Goal: Task Accomplishment & Management: Manage account settings

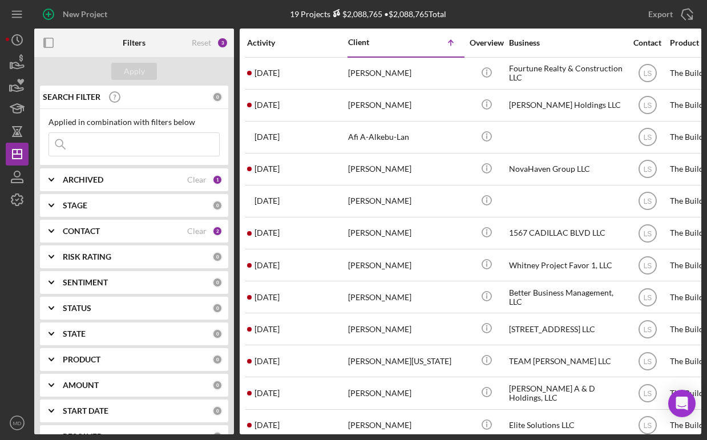
scroll to position [193, 950]
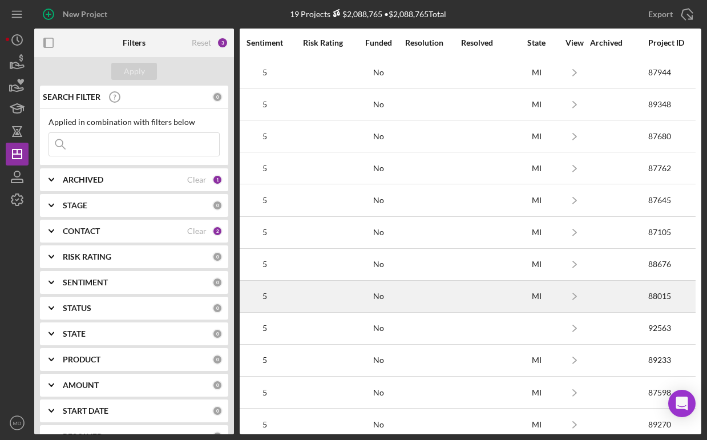
click at [430, 288] on div at bounding box center [432, 296] width 55 height 30
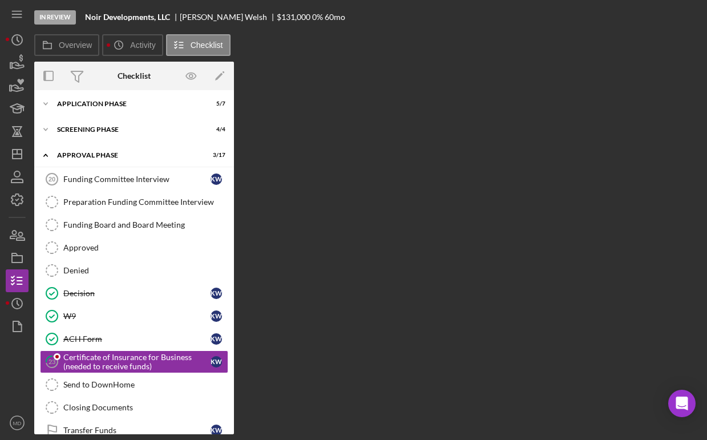
scroll to position [128, 0]
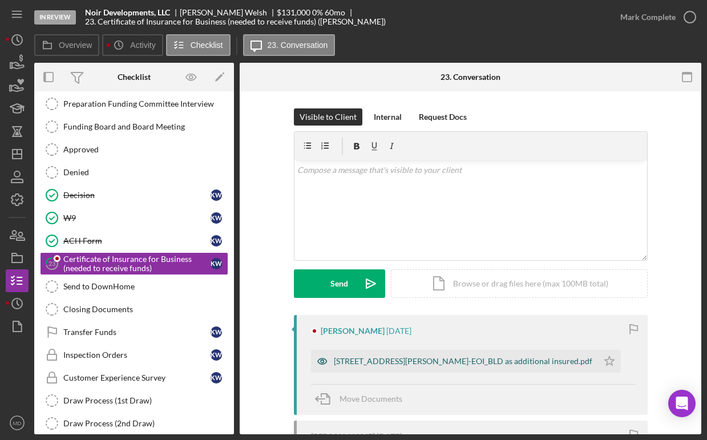
click at [425, 367] on div "[STREET_ADDRESS][PERSON_NAME]-EOI_BLD as additional insured.pdf" at bounding box center [454, 361] width 287 height 23
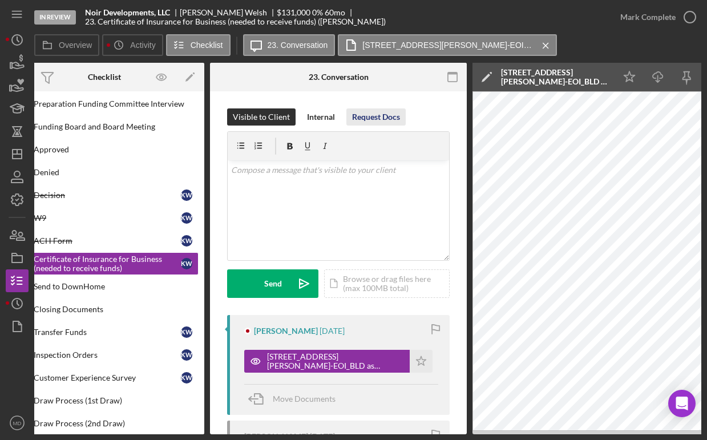
scroll to position [0, 0]
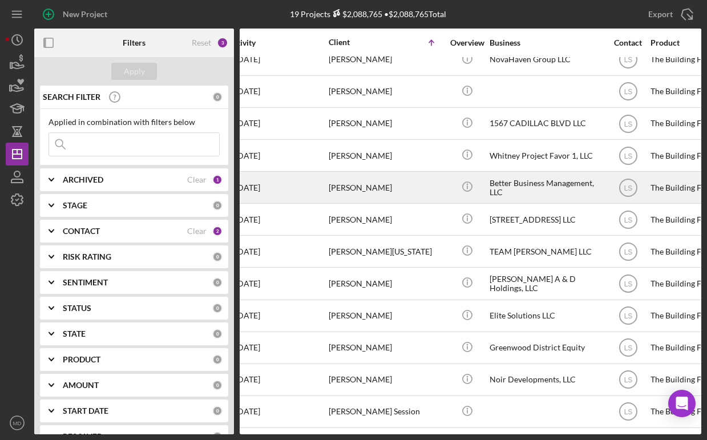
scroll to position [110, 10]
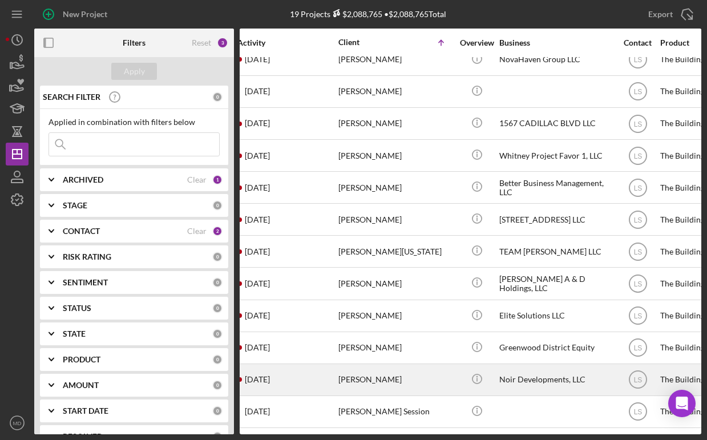
click at [348, 373] on div "[PERSON_NAME]" at bounding box center [395, 380] width 114 height 30
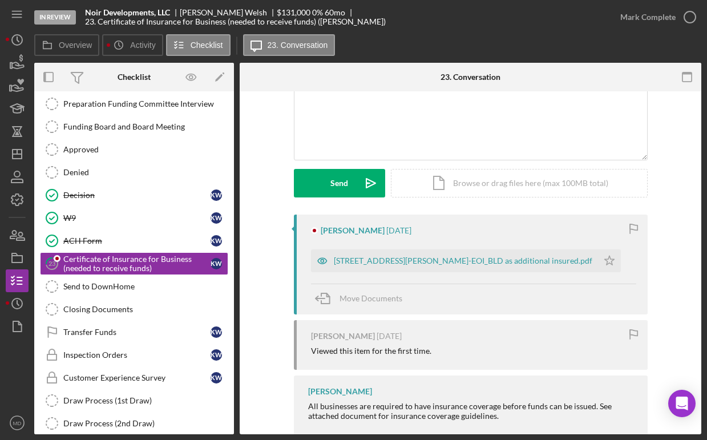
scroll to position [152, 0]
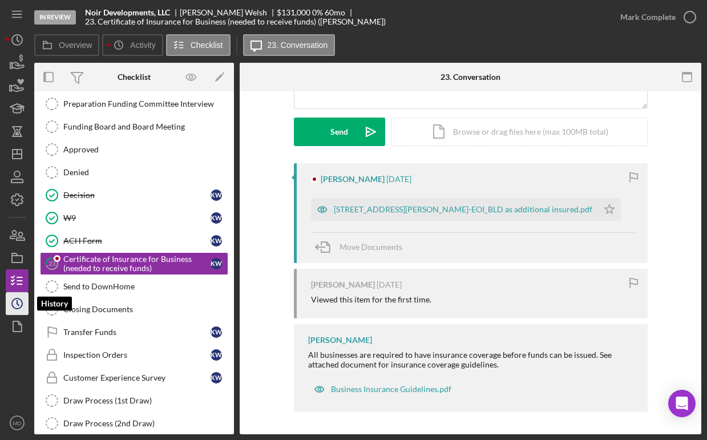
click at [23, 300] on icon "Icon/History" at bounding box center [17, 303] width 29 height 29
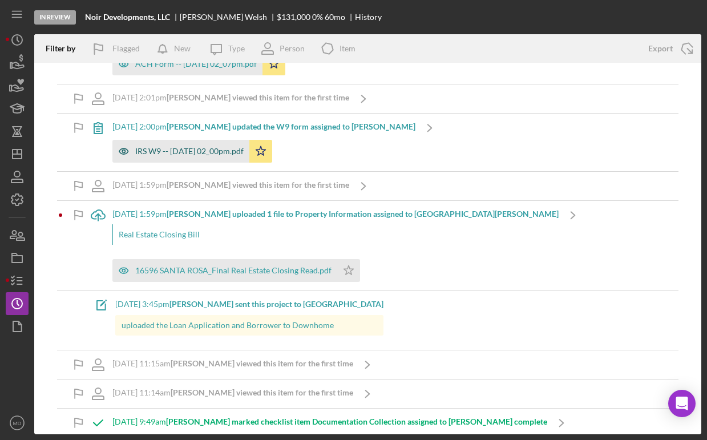
scroll to position [192, 0]
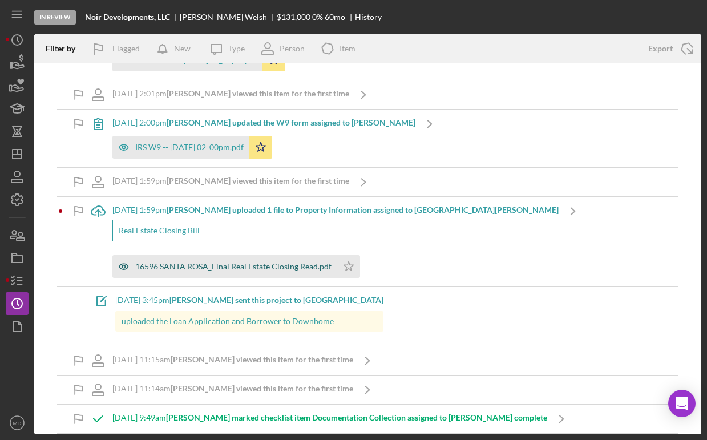
click at [197, 265] on div "16596 SANTA ROSA_Final Real Estate Closing Read.pdf" at bounding box center [233, 266] width 196 height 9
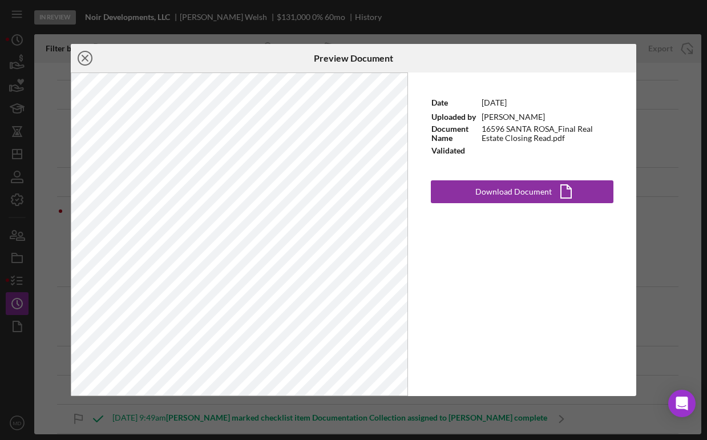
click at [81, 58] on icon "Icon/Close" at bounding box center [85, 58] width 29 height 29
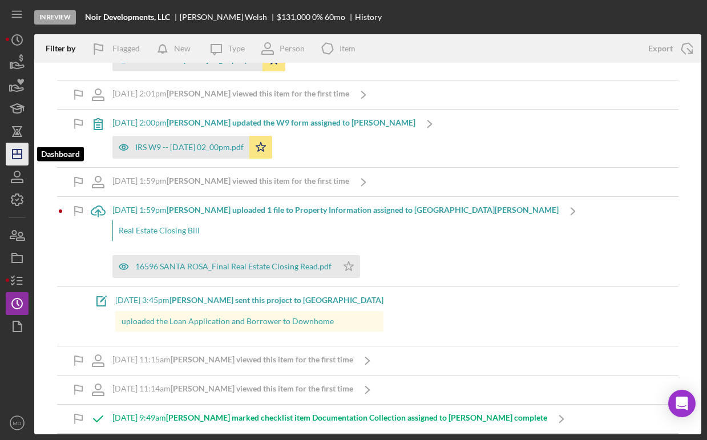
click at [24, 154] on icon "Icon/Dashboard" at bounding box center [17, 154] width 29 height 29
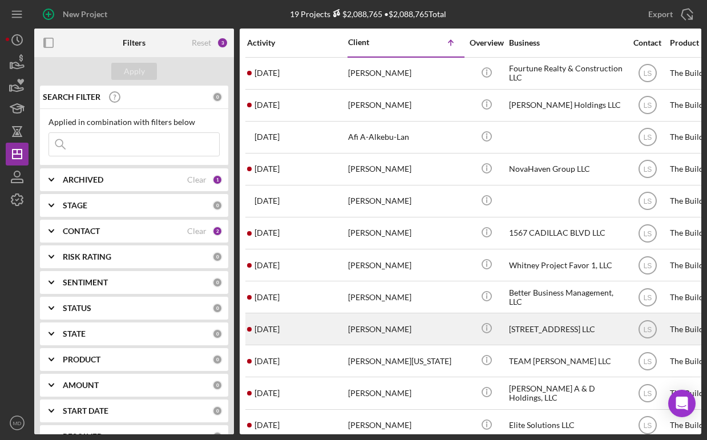
click at [404, 334] on div "[PERSON_NAME]" at bounding box center [405, 329] width 114 height 30
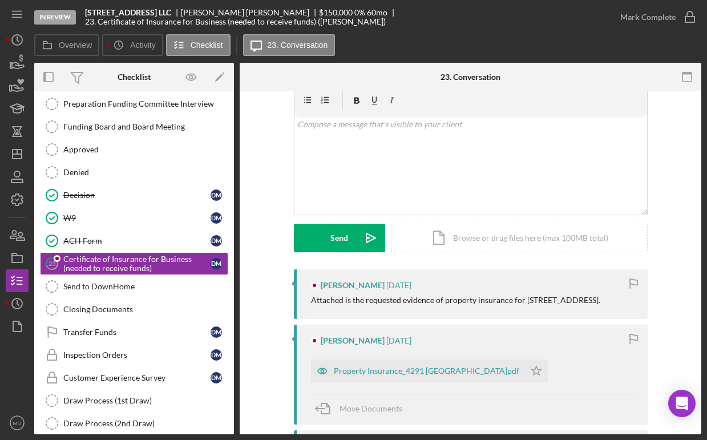
scroll to position [54, 0]
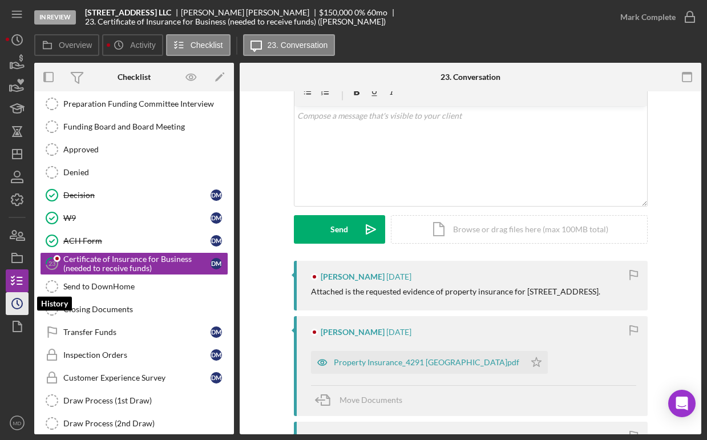
click at [16, 307] on icon "Icon/History" at bounding box center [17, 303] width 29 height 29
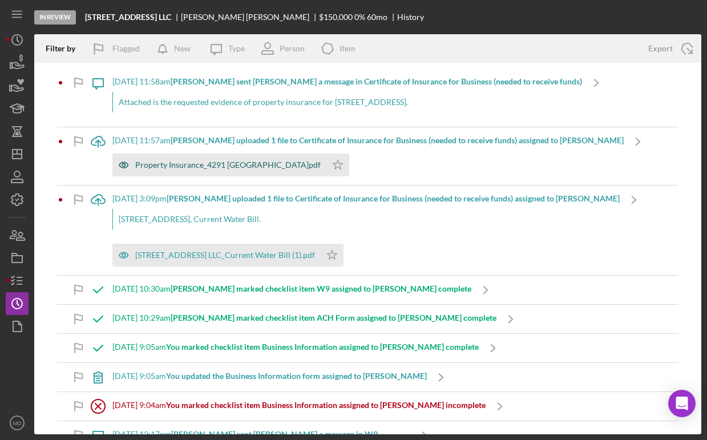
click at [260, 167] on div "Property Insurance_4291 [GEOGRAPHIC_DATA]pdf" at bounding box center [227, 164] width 185 height 9
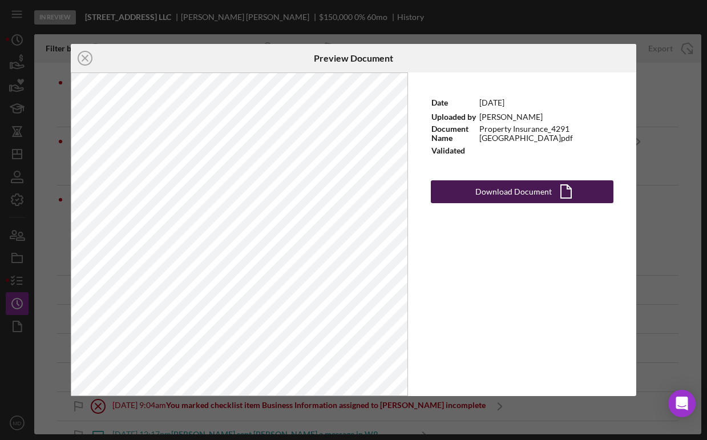
click at [519, 198] on div "Download Document" at bounding box center [513, 191] width 76 height 23
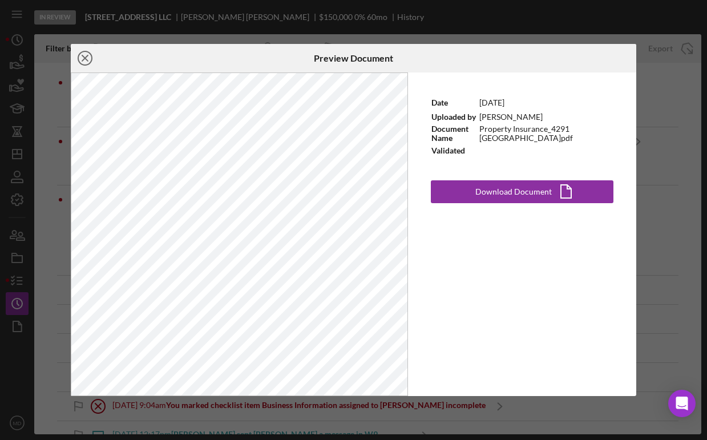
click at [83, 57] on line at bounding box center [85, 58] width 6 height 6
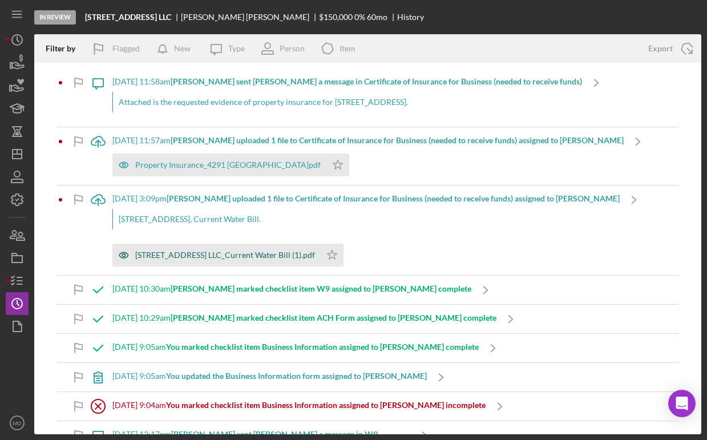
click at [179, 257] on div "[STREET_ADDRESS] LLC_Current Water Bill (1).pdf" at bounding box center [225, 255] width 180 height 9
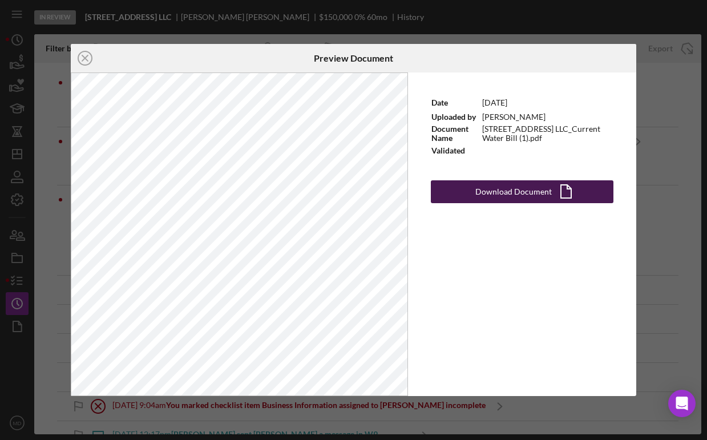
click at [511, 195] on div "Download Document" at bounding box center [513, 191] width 76 height 23
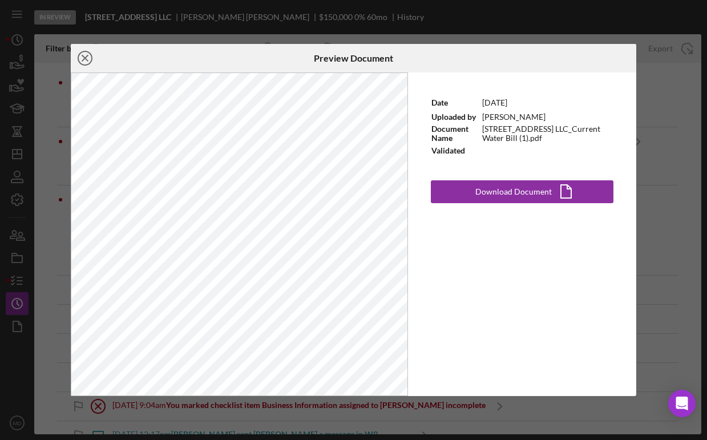
click at [87, 55] on line at bounding box center [85, 58] width 6 height 6
click at [84, 56] on icon "Icon/Close" at bounding box center [85, 58] width 29 height 29
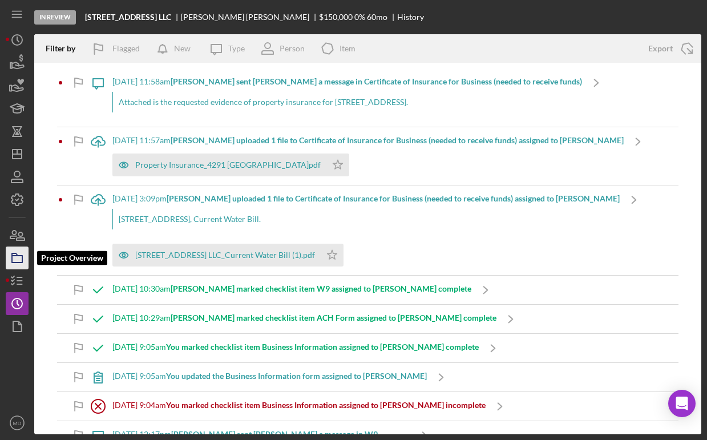
click at [19, 256] on icon "button" at bounding box center [17, 258] width 29 height 29
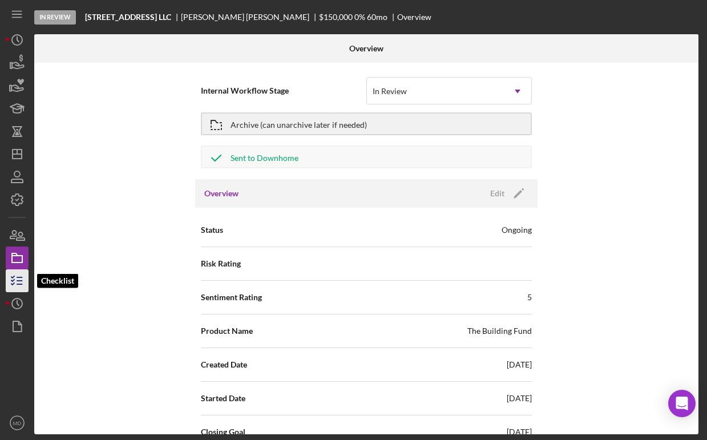
click at [22, 284] on icon "button" at bounding box center [17, 281] width 29 height 29
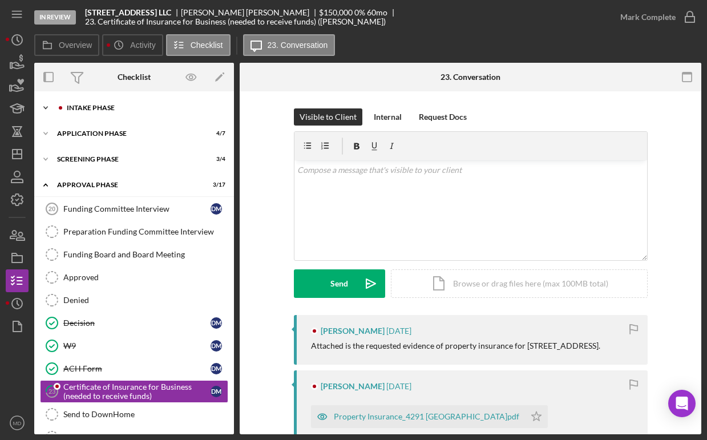
click at [177, 110] on div "Intake Phase" at bounding box center [143, 107] width 153 height 7
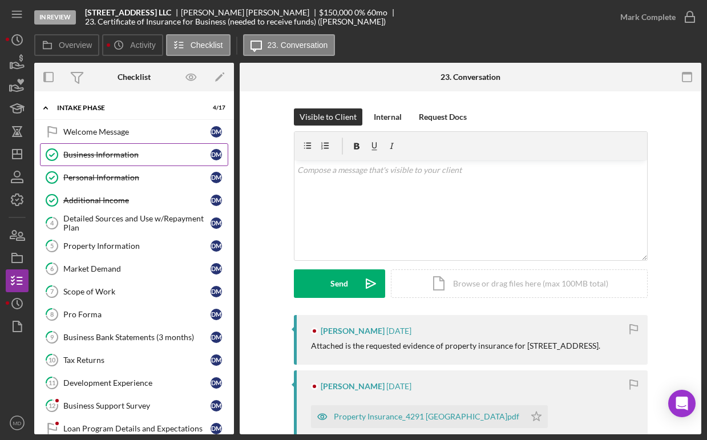
click at [121, 151] on div "Business Information" at bounding box center [136, 154] width 147 height 9
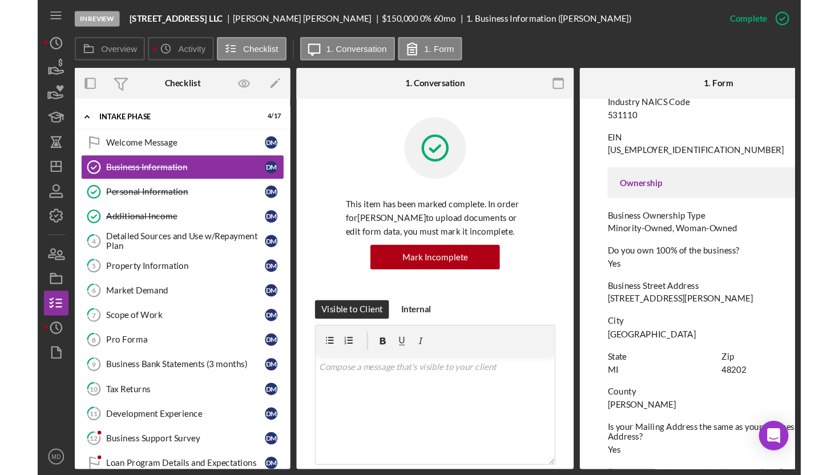
scroll to position [314, 0]
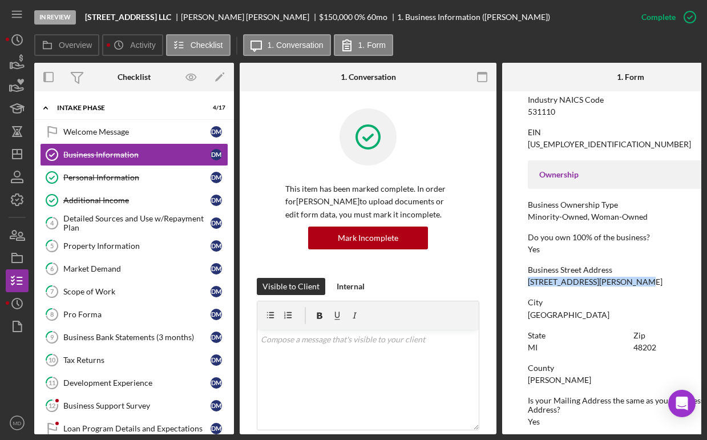
drag, startPoint x: 527, startPoint y: 282, endPoint x: 629, endPoint y: 283, distance: 101.6
click at [629, 283] on div "Business Street Address [STREET_ADDRESS][PERSON_NAME]" at bounding box center [630, 275] width 205 height 21
copy div "[STREET_ADDRESS][PERSON_NAME]"
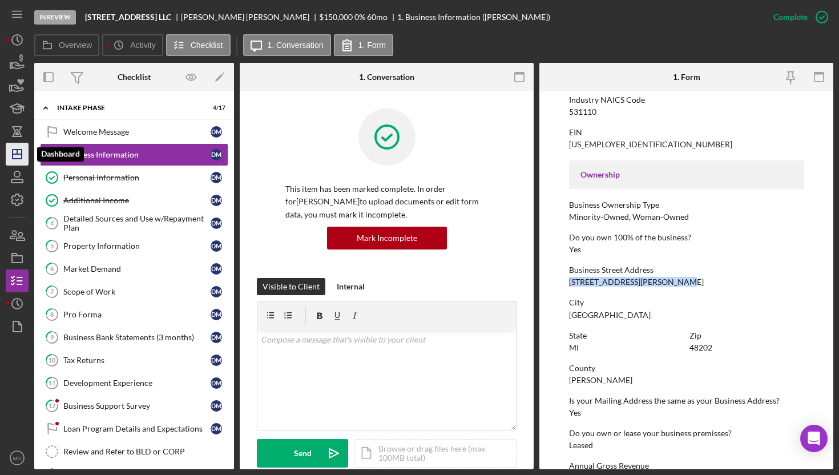
click at [11, 157] on icon "Icon/Dashboard" at bounding box center [17, 154] width 29 height 29
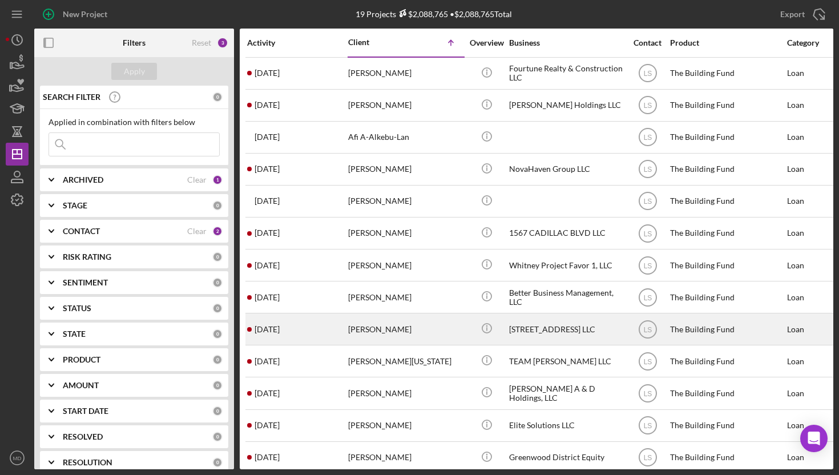
click at [280, 328] on time "[DATE]" at bounding box center [267, 329] width 25 height 9
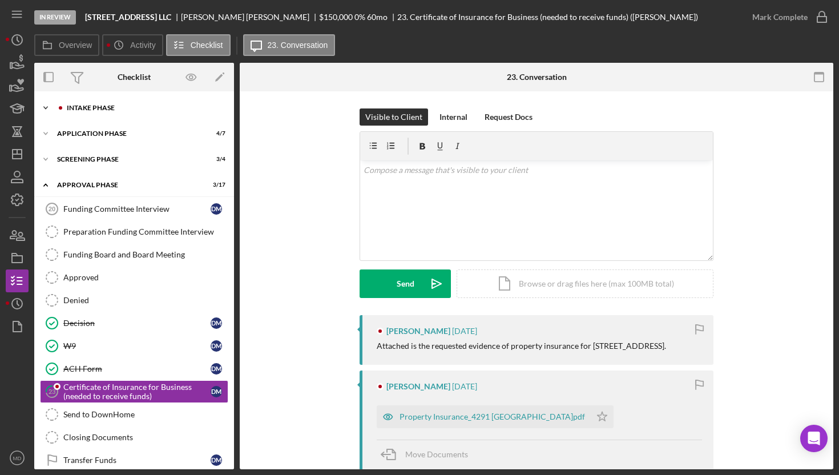
click at [87, 105] on div "Intake Phase" at bounding box center [143, 107] width 153 height 7
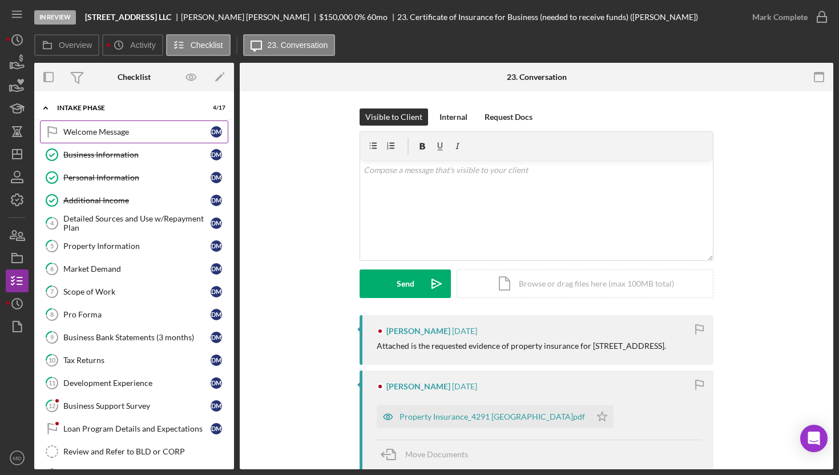
click at [143, 134] on div "Welcome Message" at bounding box center [136, 131] width 147 height 9
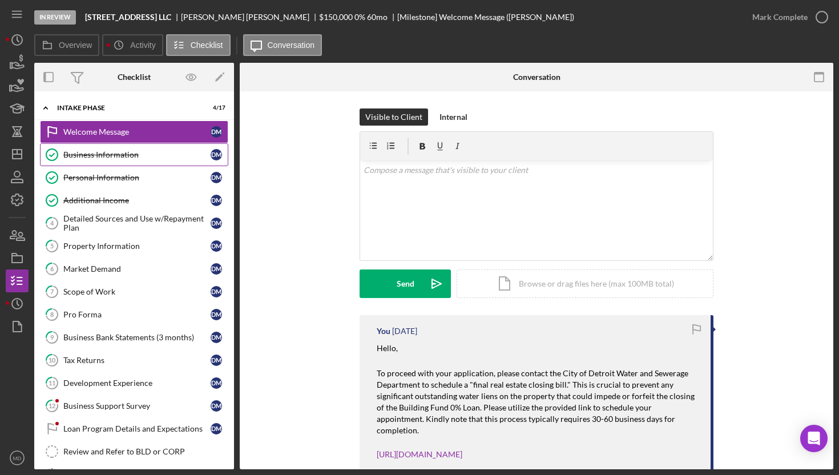
click at [163, 148] on link "Business Information Business Information [PERSON_NAME]" at bounding box center [134, 154] width 188 height 23
